Goal: Use online tool/utility: Utilize a website feature to perform a specific function

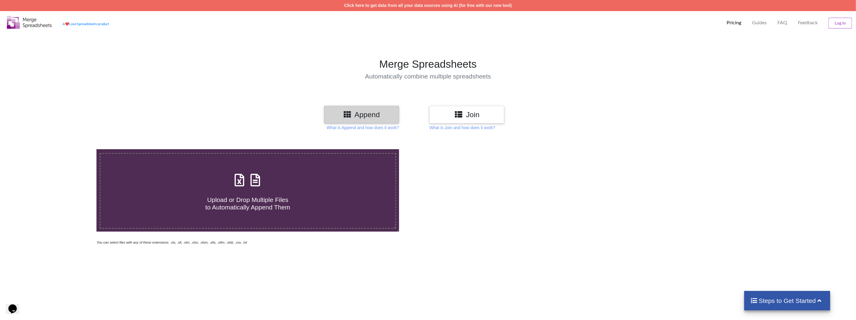
click at [263, 185] on span at bounding box center [248, 180] width 32 height 14
click at [65, 149] on input "Upload or Drop Multiple Files to Automatically Append Them" at bounding box center [65, 149] width 0 height 0
type input "C:\fakepath\Список доставленных заказов (34).xlsx"
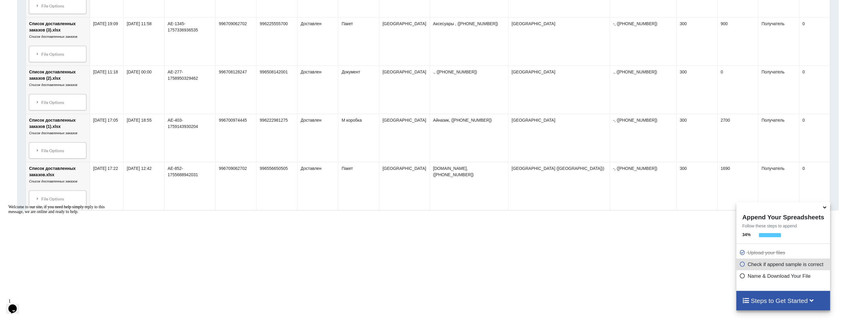
scroll to position [1909, 0]
click at [786, 302] on h4 "Steps to Get Started" at bounding box center [783, 300] width 82 height 7
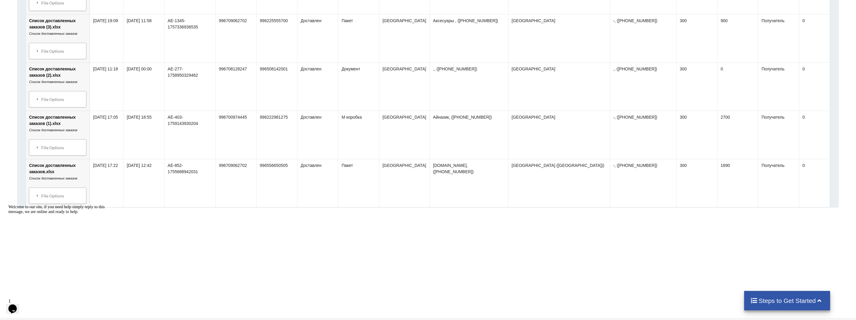
click at [787, 302] on h4 "Steps to Get Started" at bounding box center [787, 300] width 74 height 7
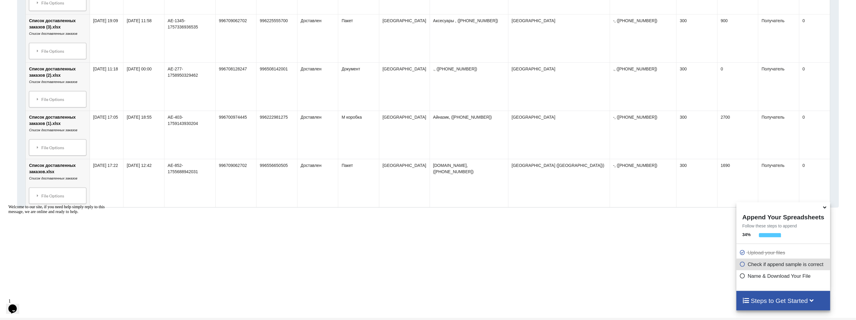
click at [779, 265] on p "Check if append sample is correct" at bounding box center [783, 264] width 89 height 7
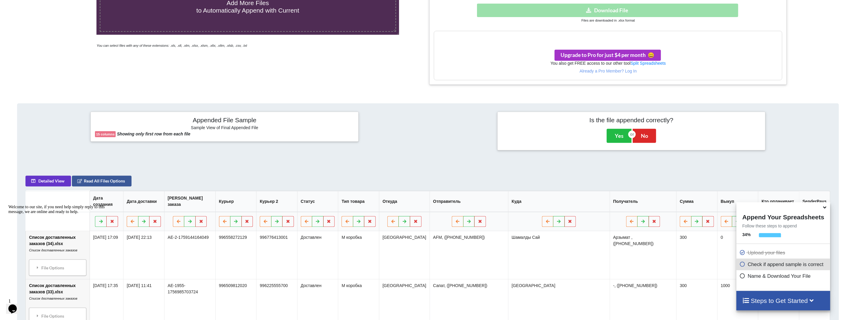
scroll to position [201, 0]
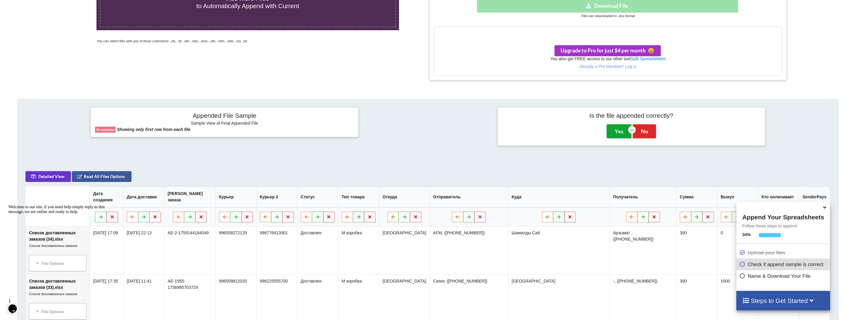
click at [616, 132] on button "Yes" at bounding box center [619, 131] width 25 height 14
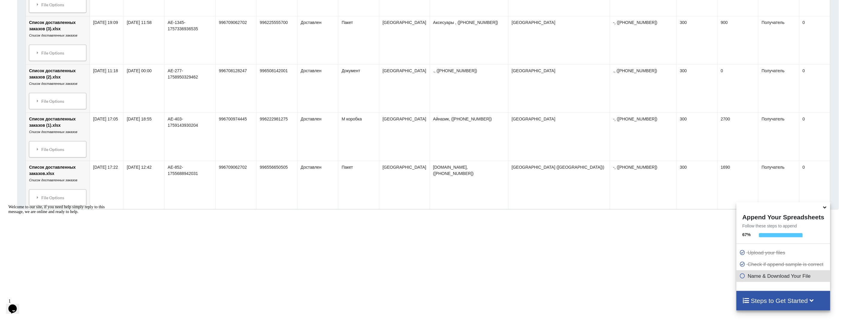
scroll to position [1900, 0]
click at [824, 208] on icon at bounding box center [824, 206] width 6 height 5
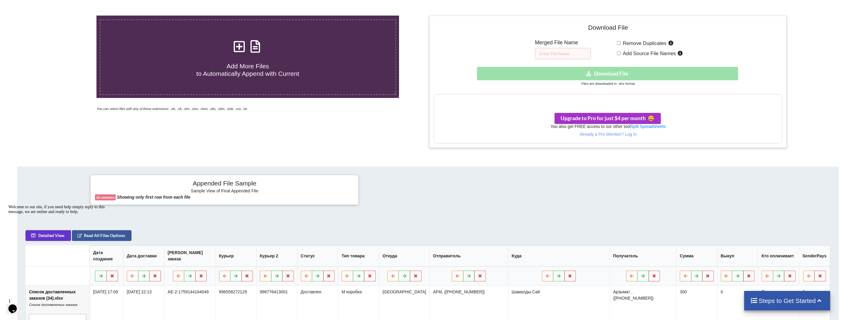
scroll to position [132, 0]
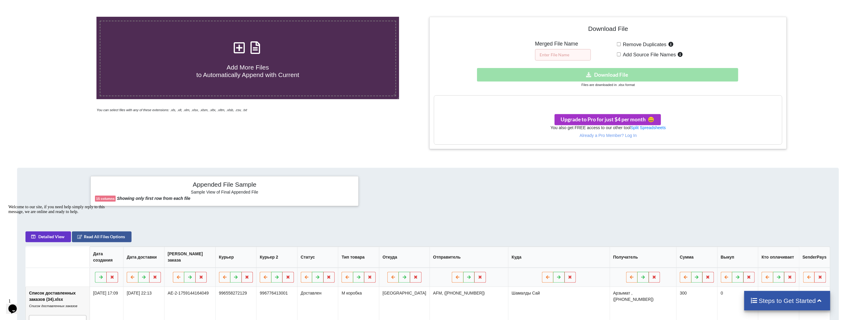
click at [553, 55] on input "text" at bounding box center [563, 54] width 56 height 11
type input "orders"
click at [578, 77] on div "Download hidden Download File" at bounding box center [608, 74] width 348 height 13
click at [588, 102] on h3 "Your files are more than 1 MB" at bounding box center [608, 102] width 348 height 7
click at [808, 108] on div at bounding box center [824, 83] width 72 height 132
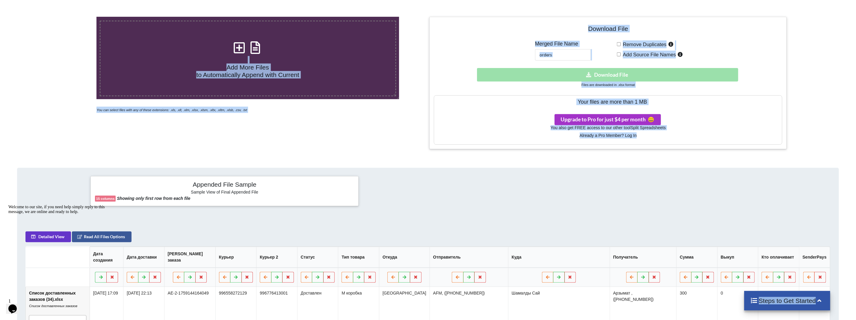
click at [808, 108] on div at bounding box center [824, 83] width 72 height 132
